Goal: Task Accomplishment & Management: Use online tool/utility

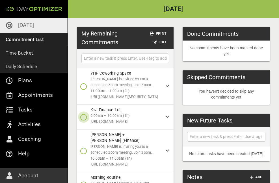
click at [85, 118] on icon "button" at bounding box center [83, 117] width 7 height 7
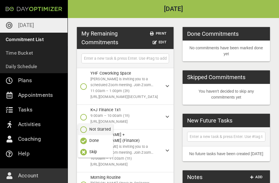
click at [87, 143] on span "Done" at bounding box center [95, 141] width 30 height 7
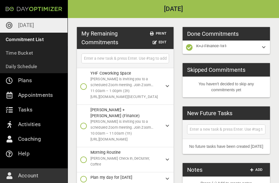
click at [85, 125] on icon "button" at bounding box center [83, 126] width 7 height 7
click at [88, 146] on span "Done" at bounding box center [95, 147] width 30 height 7
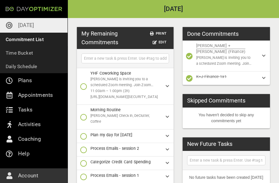
click at [82, 114] on icon "button" at bounding box center [83, 117] width 7 height 7
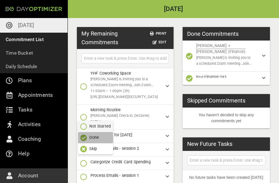
click at [87, 138] on span "Done" at bounding box center [95, 138] width 30 height 7
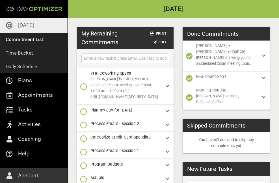
click at [85, 128] on icon "button" at bounding box center [83, 125] width 7 height 7
click at [87, 148] on span "Done" at bounding box center [95, 149] width 30 height 7
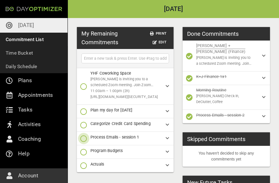
click at [83, 137] on icon "button" at bounding box center [83, 138] width 7 height 7
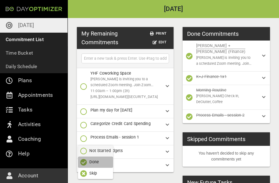
click at [89, 161] on p "Done" at bounding box center [94, 162] width 10 height 6
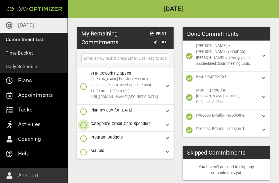
click at [85, 127] on icon "button" at bounding box center [83, 125] width 7 height 7
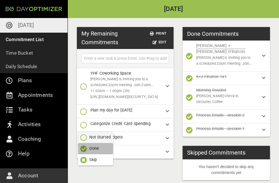
click at [92, 153] on button "Done" at bounding box center [95, 148] width 35 height 11
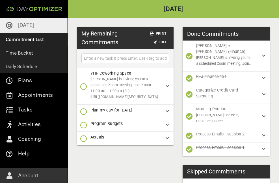
click at [18, 28] on p "[DATE]" at bounding box center [26, 25] width 16 height 9
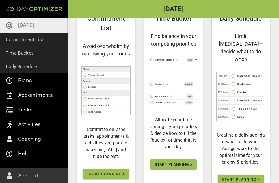
scroll to position [51, 0]
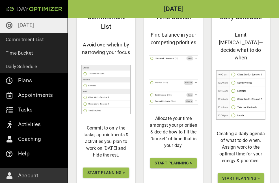
click at [240, 175] on span "Start Planning >" at bounding box center [240, 178] width 37 height 7
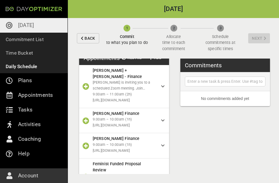
scroll to position [78, 0]
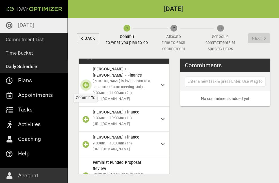
click at [86, 84] on icon "button" at bounding box center [85, 85] width 7 height 7
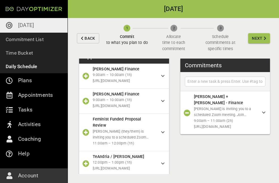
click at [86, 79] on icon "button" at bounding box center [85, 76] width 7 height 7
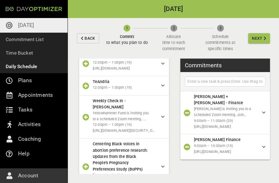
scroll to position [154, 0]
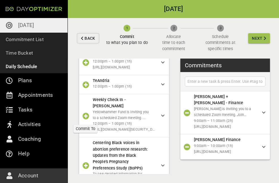
click at [85, 115] on icon "button" at bounding box center [85, 116] width 7 height 7
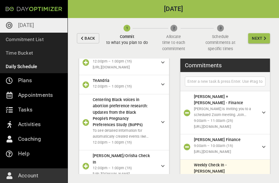
scroll to position [16, 0]
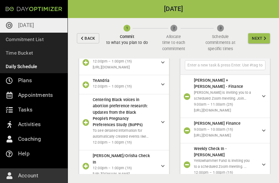
click at [85, 115] on div "Centering Black voices in abortion preference research: Updates from the Black …" at bounding box center [124, 123] width 90 height 56
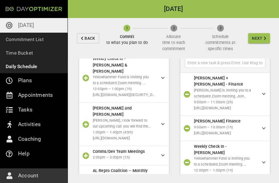
scroll to position [398, 0]
click at [87, 128] on icon "button" at bounding box center [85, 124] width 7 height 7
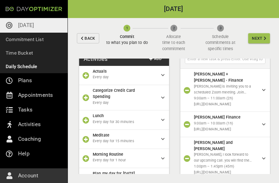
scroll to position [613, 0]
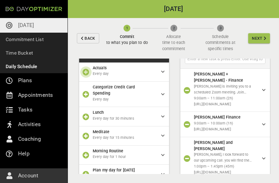
click at [87, 69] on icon "button" at bounding box center [85, 72] width 7 height 7
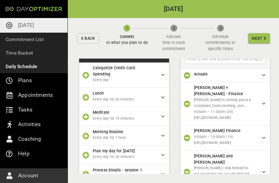
scroll to position [33, 0]
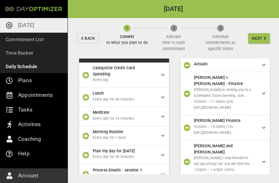
click at [86, 73] on icon "button" at bounding box center [85, 75] width 7 height 7
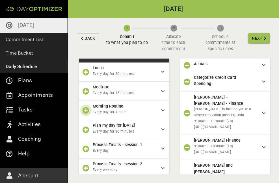
click at [86, 107] on icon "button" at bounding box center [85, 110] width 7 height 7
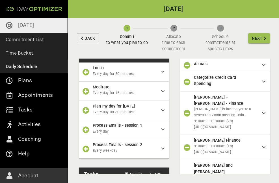
scroll to position [75, 0]
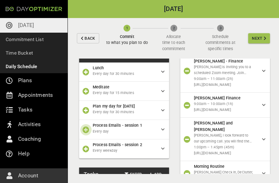
click at [85, 127] on icon "button" at bounding box center [85, 130] width 7 height 7
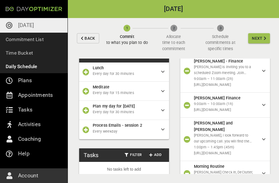
scroll to position [89, 0]
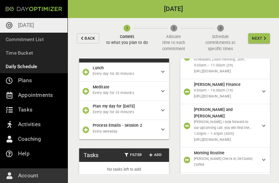
click at [86, 128] on icon "button" at bounding box center [85, 130] width 7 height 7
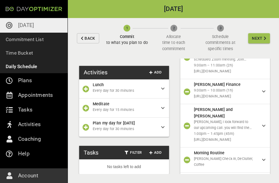
scroll to position [102, 0]
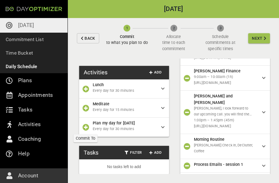
click at [87, 126] on icon "button" at bounding box center [85, 127] width 7 height 7
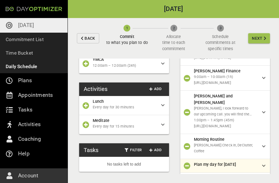
scroll to position [577, 0]
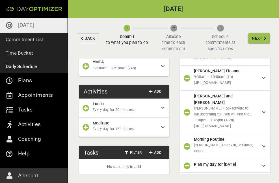
click at [253, 40] on span "Next" at bounding box center [256, 38] width 11 height 7
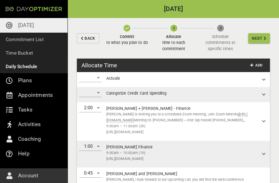
click at [99, 78] on div "​" at bounding box center [90, 77] width 23 height 9
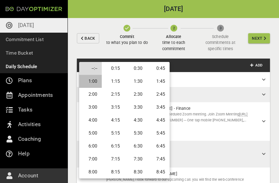
click at [96, 82] on li "1:00" at bounding box center [90, 81] width 23 height 13
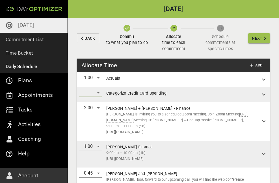
click at [98, 95] on div "​" at bounding box center [90, 92] width 23 height 9
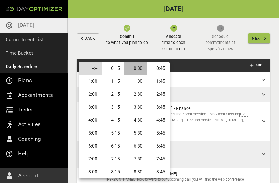
click at [140, 71] on li "0:30" at bounding box center [135, 68] width 23 height 13
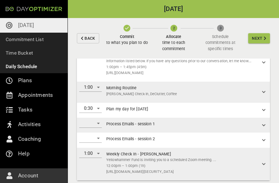
scroll to position [131, 0]
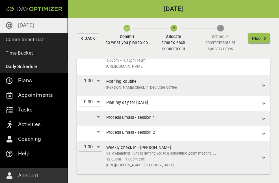
click at [99, 117] on div "​" at bounding box center [90, 117] width 23 height 9
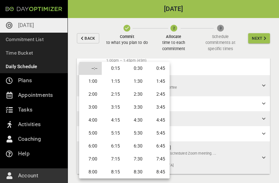
click at [139, 69] on li "0:30" at bounding box center [135, 68] width 23 height 13
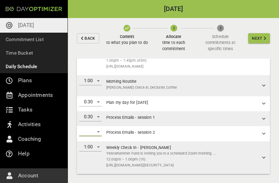
click at [99, 130] on div "​" at bounding box center [90, 132] width 23 height 9
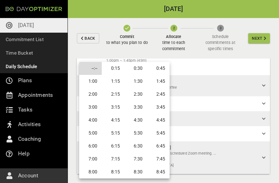
click at [136, 69] on li "0:30" at bounding box center [135, 68] width 23 height 13
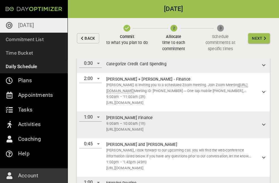
scroll to position [0, 0]
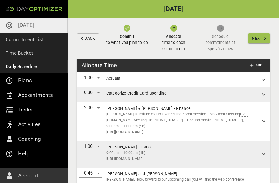
click at [257, 39] on span "Next" at bounding box center [256, 38] width 11 height 7
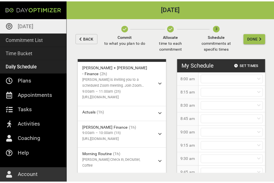
scroll to position [13, 0]
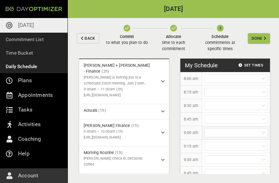
click at [262, 133] on div at bounding box center [235, 133] width 63 height 9
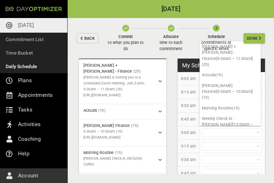
click at [242, 53] on div "Commit to what you plan to do Allocate time to each commitment 3 Schedule commi…" at bounding box center [171, 38] width 145 height 41
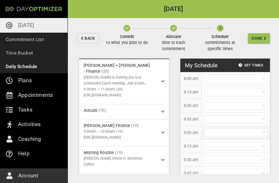
click at [233, 133] on div at bounding box center [235, 133] width 63 height 9
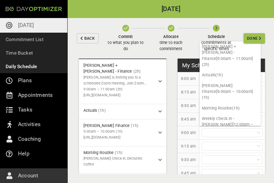
scroll to position [1, 0]
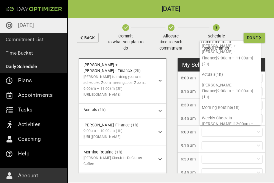
click at [193, 79] on p "8:00 am" at bounding box center [188, 78] width 15 height 6
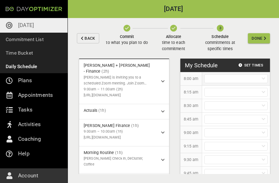
click at [261, 80] on icon at bounding box center [262, 79] width 3 height 4
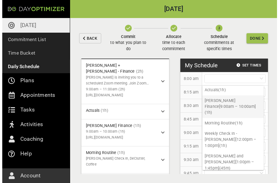
scroll to position [27, 0]
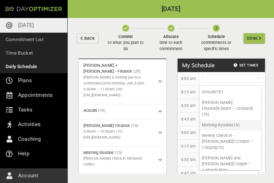
click at [231, 120] on p "Morning Routine (1h)" at bounding box center [230, 125] width 61 height 10
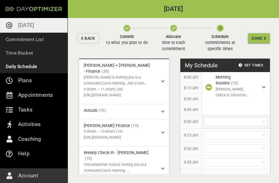
click at [261, 122] on icon at bounding box center [262, 122] width 3 height 4
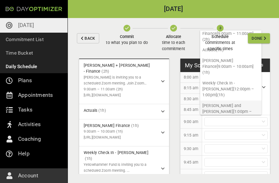
scroll to position [0, 0]
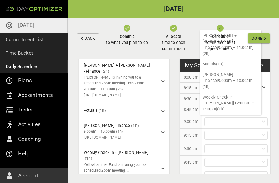
click at [176, 125] on div "Unscheduled Commitments [PERSON_NAME] + [PERSON_NAME] - Finance (2h) [PERSON_NA…" at bounding box center [173, 121] width 211 height 125
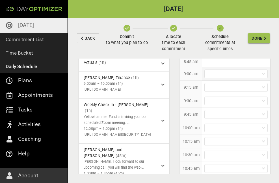
click at [261, 75] on icon at bounding box center [262, 74] width 3 height 4
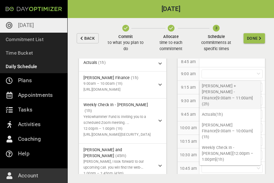
click at [236, 89] on p "[PERSON_NAME] + [PERSON_NAME] - Finance [9:00am – 11:00am] (2h)" at bounding box center [230, 95] width 61 height 29
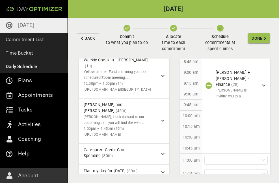
scroll to position [22, 0]
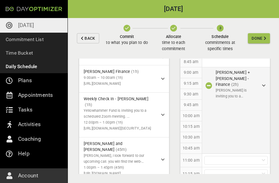
click at [262, 84] on icon at bounding box center [263, 86] width 3 height 4
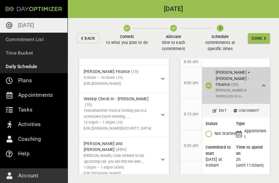
click at [176, 98] on div "Unscheduled Commitments Actuals (1h) [PERSON_NAME] Finance (1h) 9:00am – 10:00a…" at bounding box center [173, 121] width 211 height 125
click at [261, 81] on div "[PERSON_NAME] + [PERSON_NAME] - Finance (2h) [PERSON_NAME] is inviting you to a…" at bounding box center [236, 85] width 68 height 37
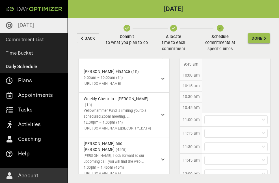
scroll to position [90, 0]
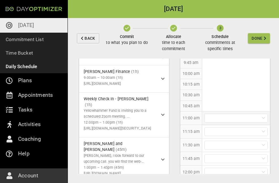
click at [261, 117] on icon at bounding box center [262, 118] width 3 height 4
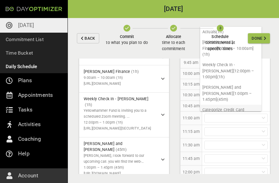
click at [244, 105] on p "Categorize Credit Card Spending (30m)" at bounding box center [230, 113] width 61 height 17
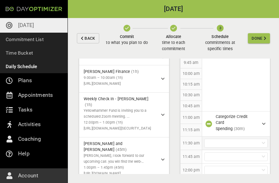
click at [261, 142] on icon at bounding box center [262, 143] width 3 height 4
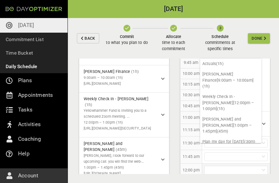
click at [222, 169] on div at bounding box center [235, 170] width 63 height 9
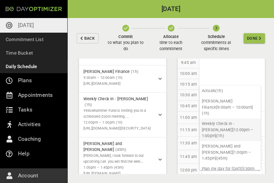
click at [215, 125] on p "Weekly Check In - [PERSON_NAME] [12:00pm – 1:00pm] (1h)" at bounding box center [230, 130] width 61 height 23
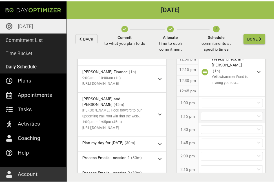
scroll to position [202, 0]
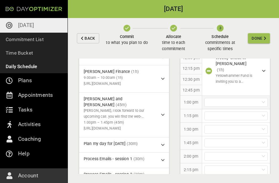
click at [261, 103] on icon at bounding box center [262, 102] width 3 height 4
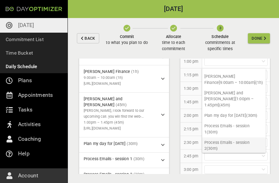
scroll to position [0, 0]
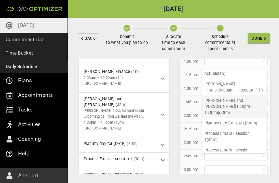
click at [234, 101] on p "[PERSON_NAME] and [PERSON_NAME] [1:00pm – 1:45pm] (45m)" at bounding box center [234, 107] width 64 height 23
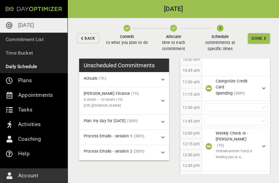
scroll to position [125, 0]
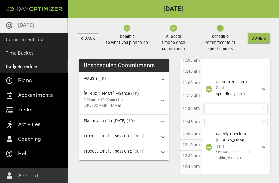
click at [261, 110] on icon at bounding box center [262, 109] width 3 height 4
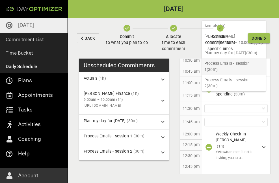
click at [242, 72] on p "Process Emails - session 1 (30m)" at bounding box center [234, 66] width 64 height 17
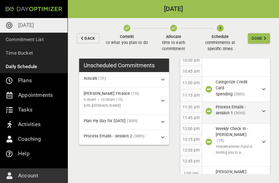
click at [262, 110] on icon at bounding box center [263, 112] width 3 height 4
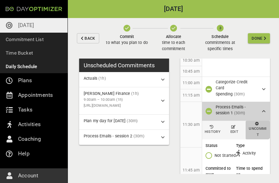
click at [255, 123] on icon "button" at bounding box center [257, 124] width 4 height 4
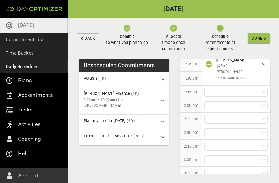
scroll to position [318, 0]
click at [261, 95] on div at bounding box center [235, 93] width 63 height 9
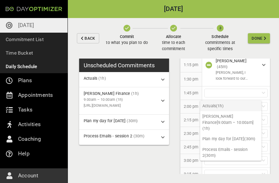
click at [246, 108] on p "Actuals (1h)" at bounding box center [230, 106] width 61 height 10
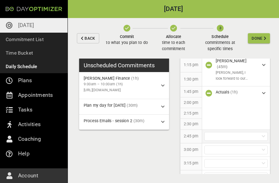
click at [261, 139] on icon at bounding box center [262, 137] width 3 height 4
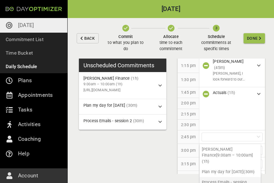
click at [242, 182] on p "Process Emails - session 2 (30m)" at bounding box center [230, 186] width 61 height 17
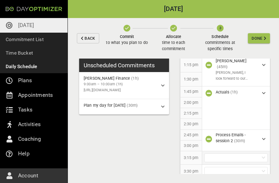
click at [261, 159] on icon at bounding box center [262, 158] width 3 height 4
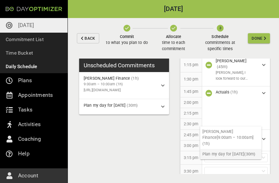
click at [252, 149] on p "Plan my day for [DATE] (30m)" at bounding box center [230, 154] width 61 height 10
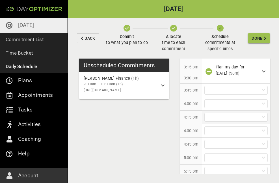
scroll to position [409, 0]
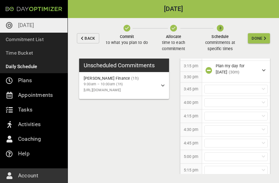
click at [262, 41] on span "Done" at bounding box center [256, 38] width 11 height 7
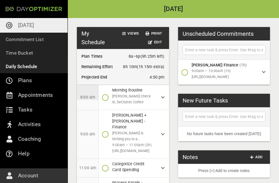
click at [262, 71] on icon at bounding box center [263, 72] width 3 height 4
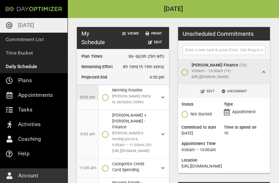
click at [271, 110] on div "My Schedule Views Print Edit Plan Times 8a–6p ( 9h 25m left ) Remaining Effort …" at bounding box center [173, 181] width 211 height 326
click at [170, 62] on div "My Schedule Views Print Edit Plan Times 8a–6p ( 9h 25m left ) Remaining Effort …" at bounding box center [173, 181] width 211 height 326
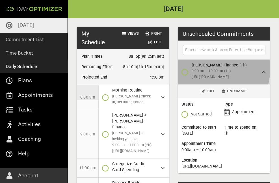
click at [178, 65] on div "[PERSON_NAME] Finance (1h) 9:00am – 10:00am (1h) [URL][DOMAIN_NAME]" at bounding box center [224, 72] width 92 height 25
